Goal: Task Accomplishment & Management: Complete application form

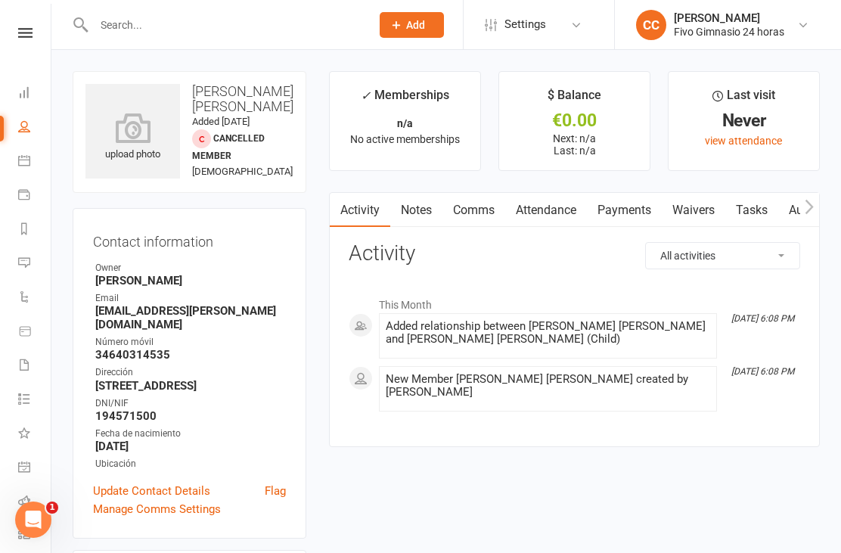
click at [105, 109] on div "upload photo" at bounding box center [132, 131] width 95 height 95
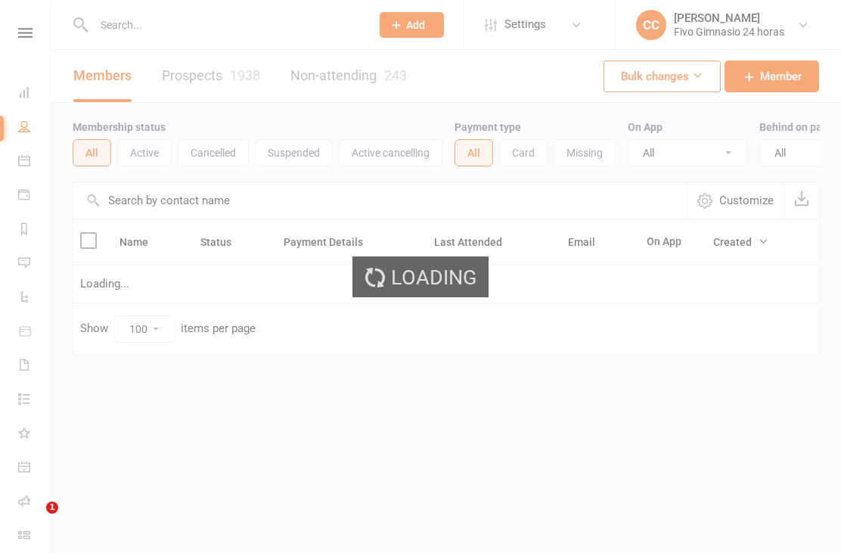
select select "100"
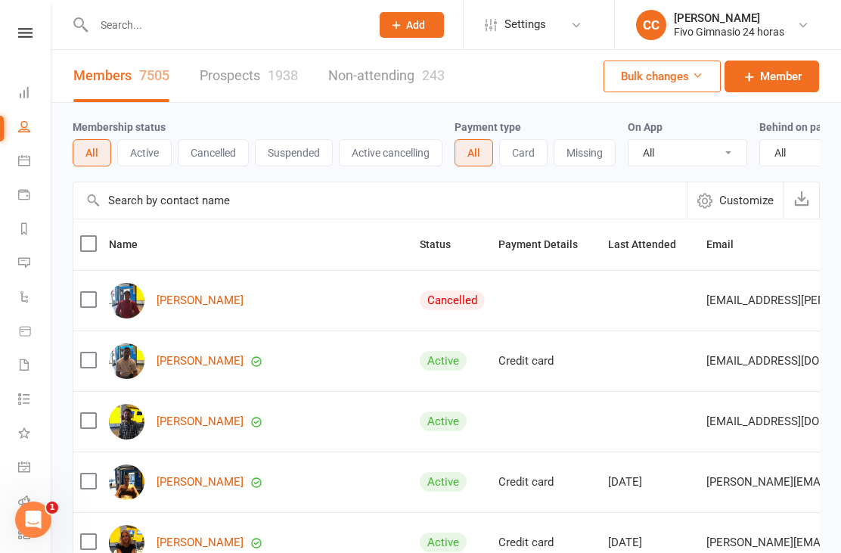
click at [25, 81] on link "Dashboard" at bounding box center [35, 94] width 34 height 34
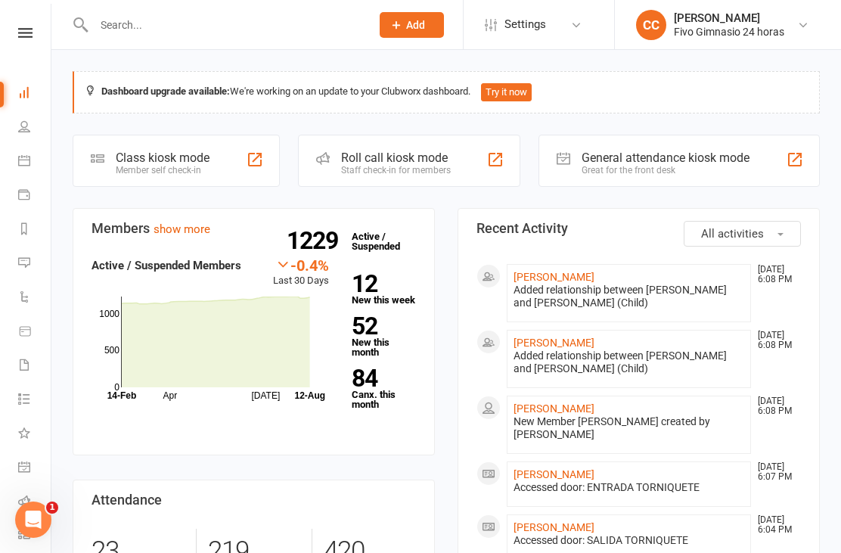
click at [595, 349] on link "[PERSON_NAME] [PERSON_NAME]" at bounding box center [554, 343] width 81 height 12
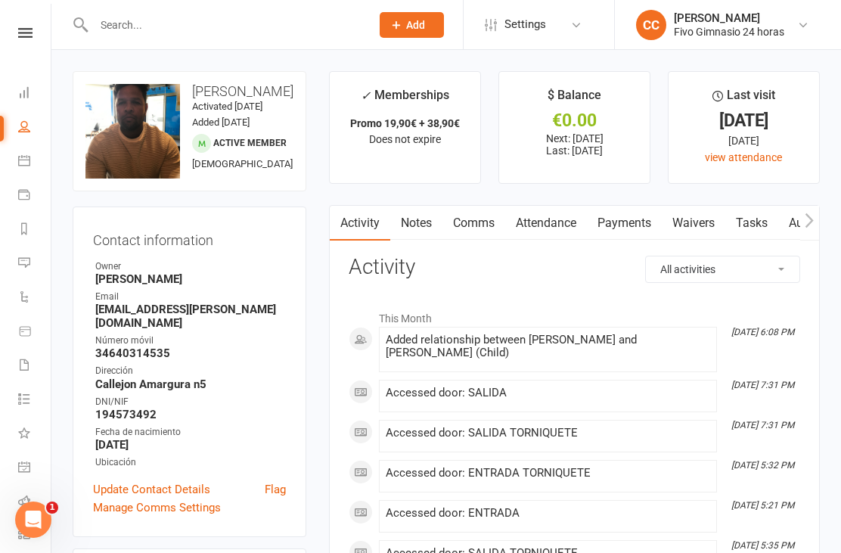
click at [691, 216] on link "Waivers" at bounding box center [694, 223] width 64 height 35
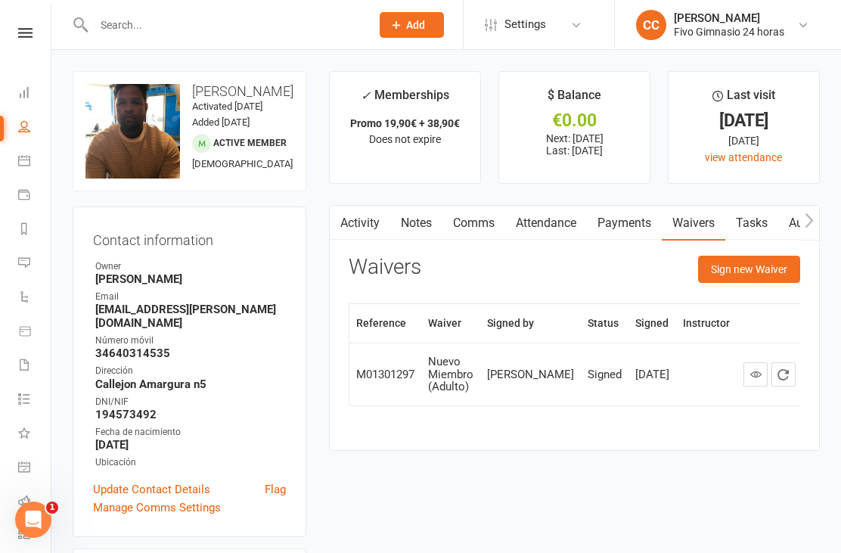
click at [742, 277] on button "Sign new Waiver" at bounding box center [749, 269] width 102 height 27
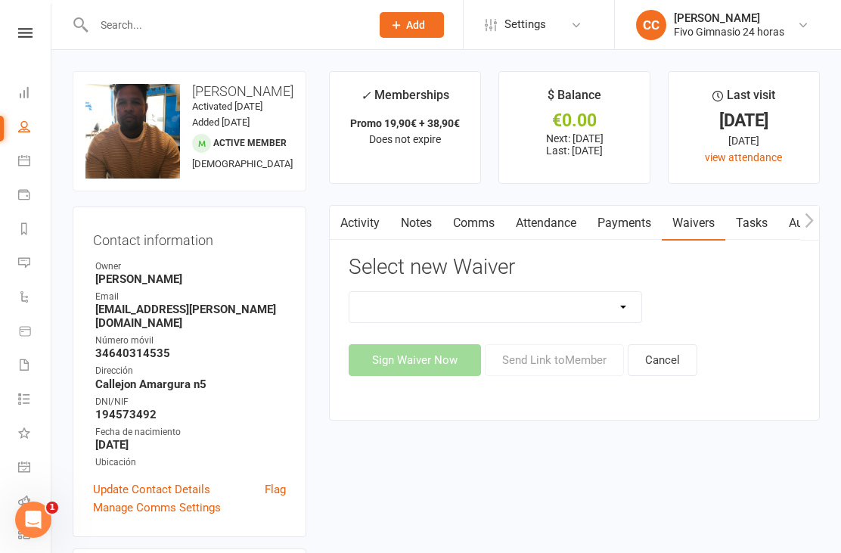
click at [574, 292] on select "Actualización De Datos De Pago Alta Online Certificación Finalización Contrato …" at bounding box center [495, 307] width 292 height 30
select select "3993"
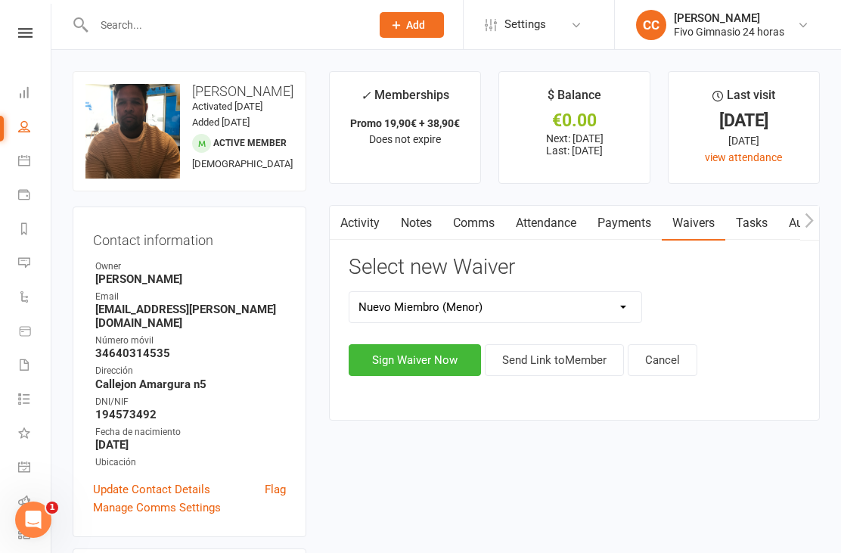
click at [557, 238] on link "Attendance" at bounding box center [546, 223] width 82 height 35
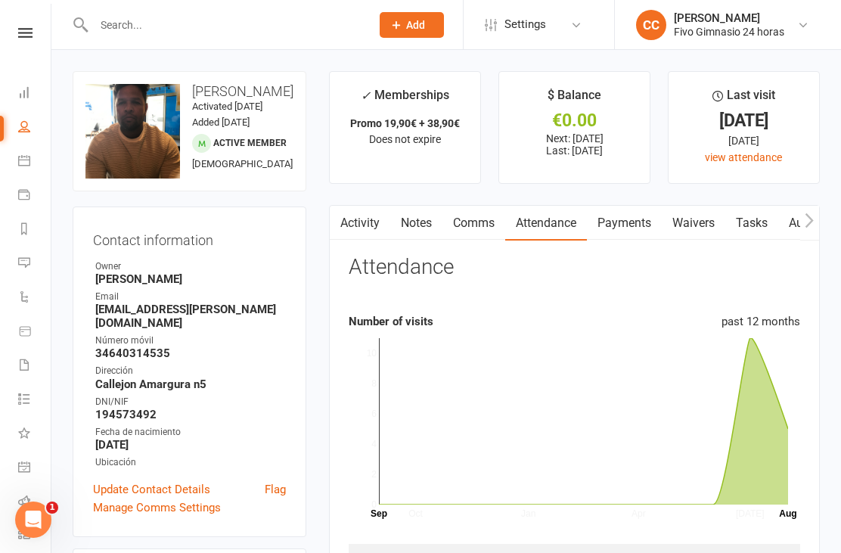
click at [691, 227] on link "Waivers" at bounding box center [694, 223] width 64 height 35
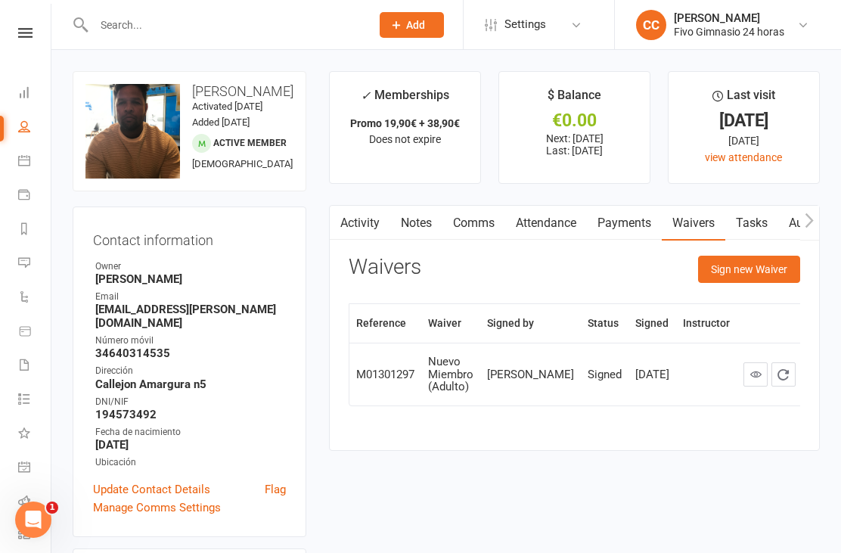
click at [749, 269] on button "Sign new Waiver" at bounding box center [749, 269] width 102 height 27
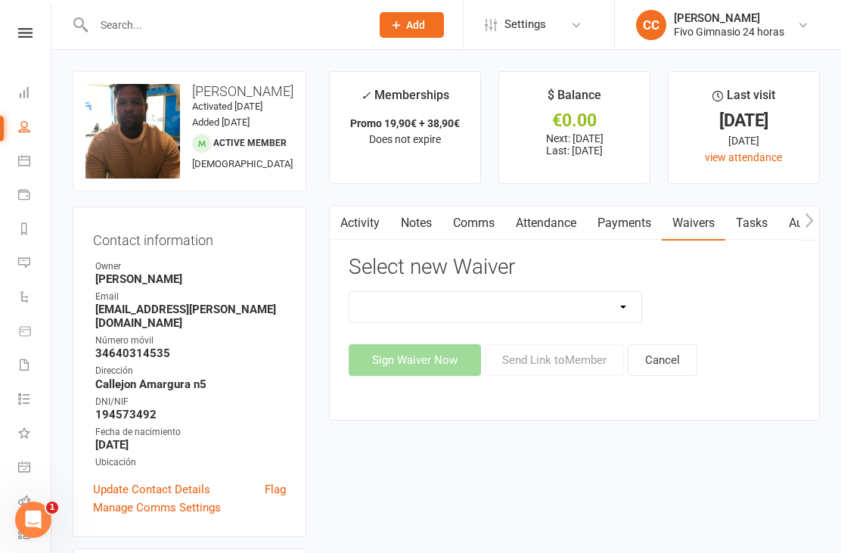
click at [557, 310] on select "Actualización De Datos De Pago Alta Online Certificación Finalización Contrato …" at bounding box center [495, 307] width 292 height 30
select select "2438"
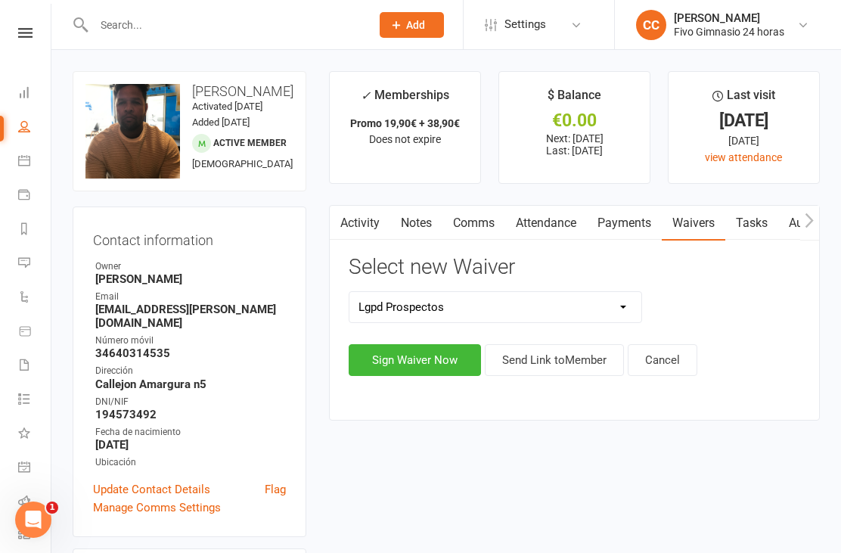
click at [396, 368] on button "Sign Waiver Now" at bounding box center [415, 360] width 132 height 32
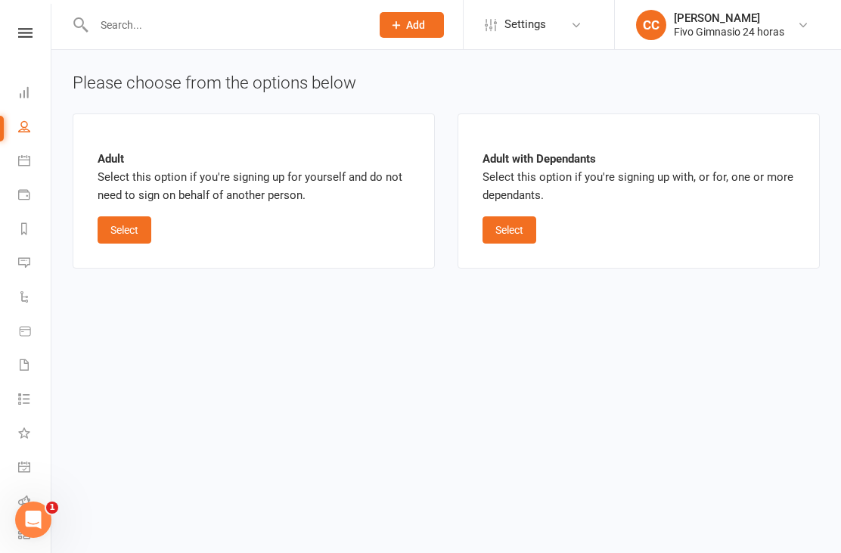
click at [516, 230] on button "Select" at bounding box center [510, 229] width 54 height 27
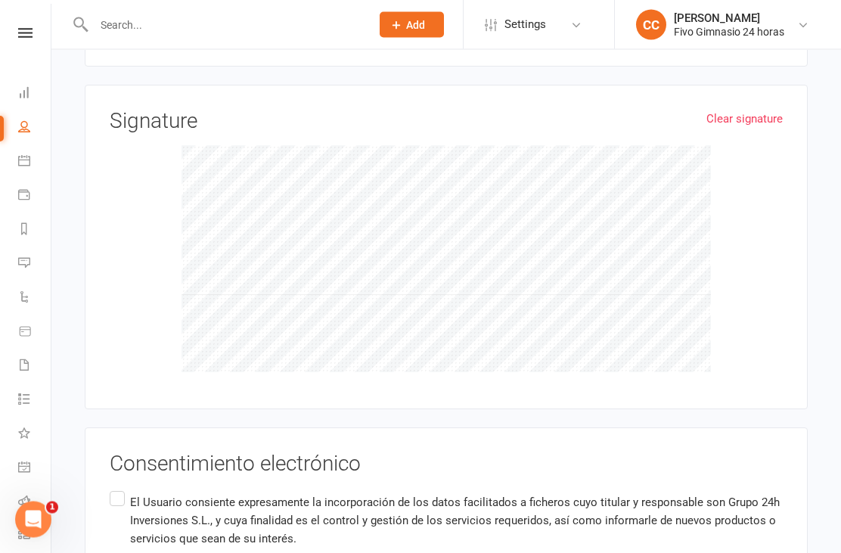
scroll to position [1578, 0]
click at [120, 488] on input "El Usuario consiente expresamente la incorporación de los datos facilitados a f…" at bounding box center [115, 488] width 10 height 0
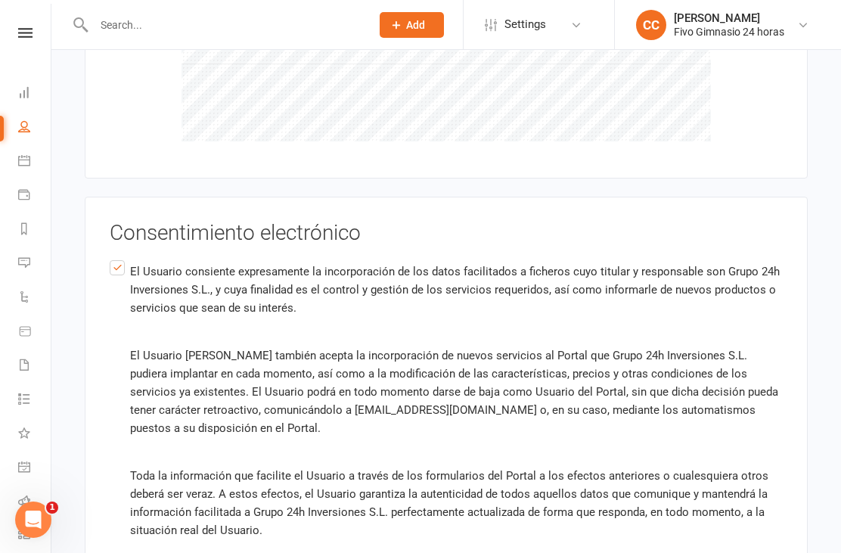
scroll to position [1964, 0]
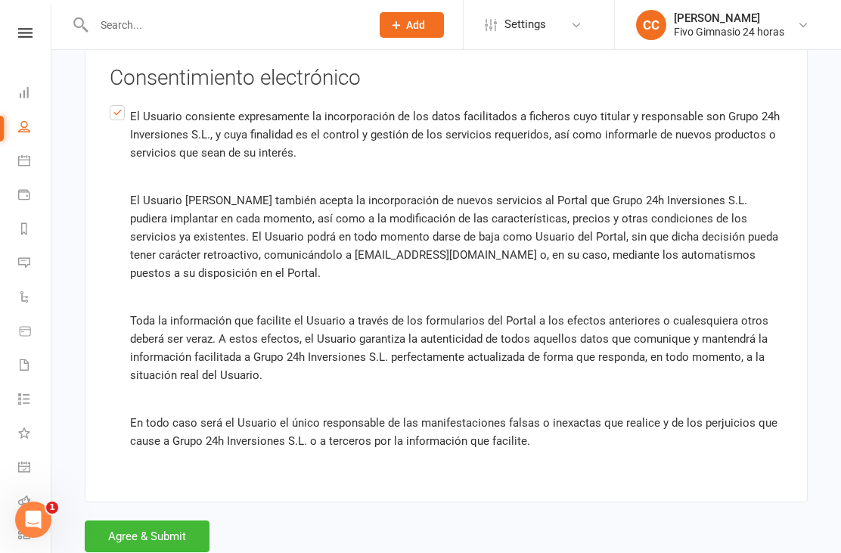
click at [167, 526] on button "Agree & Submit" at bounding box center [147, 536] width 125 height 32
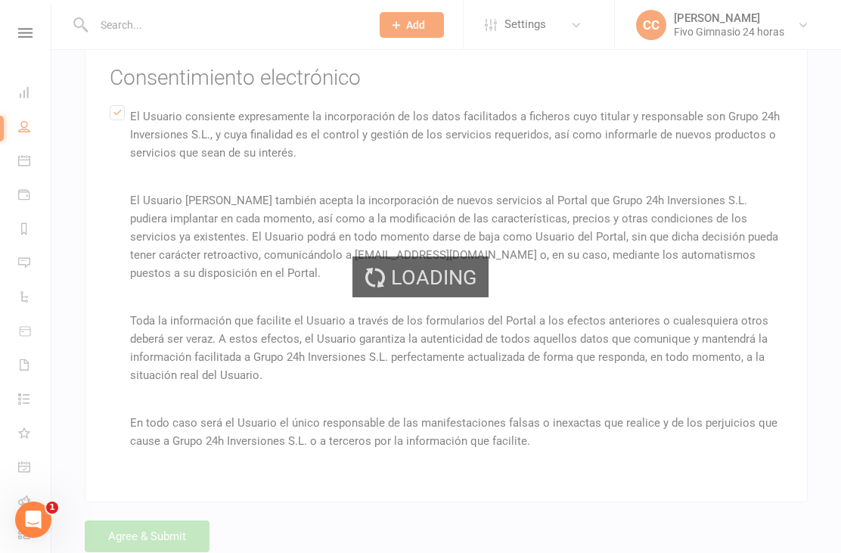
click at [166, 520] on div "Loading" at bounding box center [420, 276] width 841 height 553
